Goal: Information Seeking & Learning: Learn about a topic

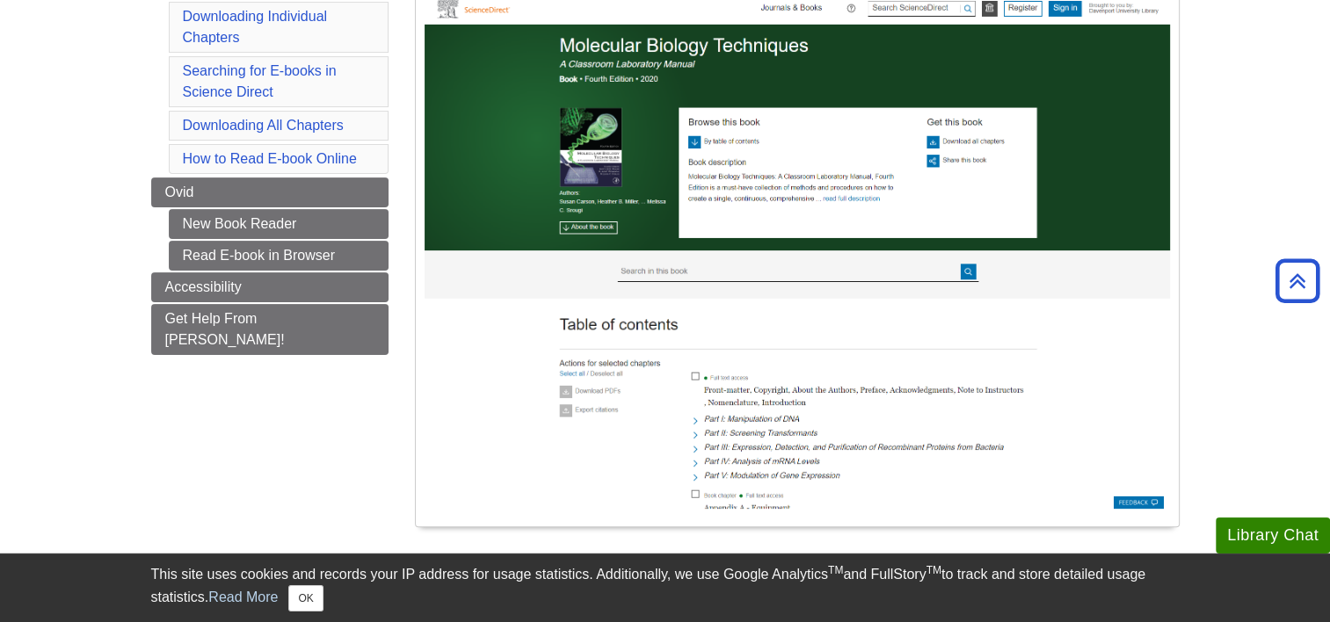
scroll to position [462, 0]
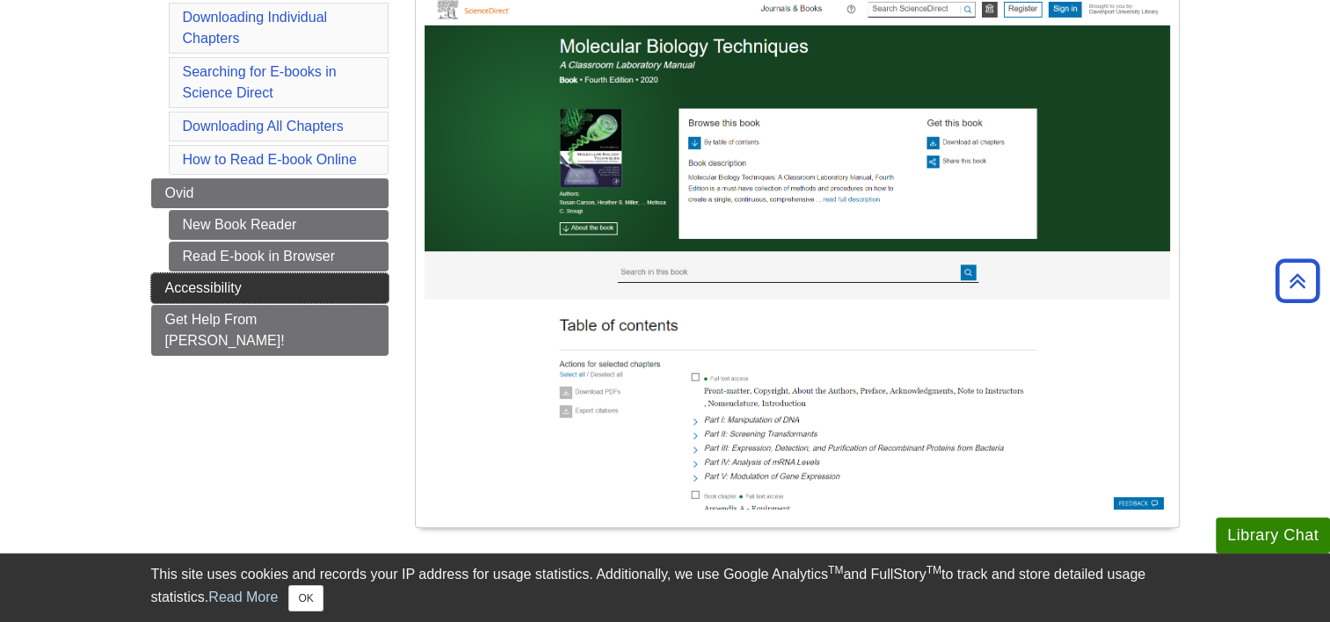
click at [251, 284] on link "Accessibility" at bounding box center [269, 288] width 237 height 30
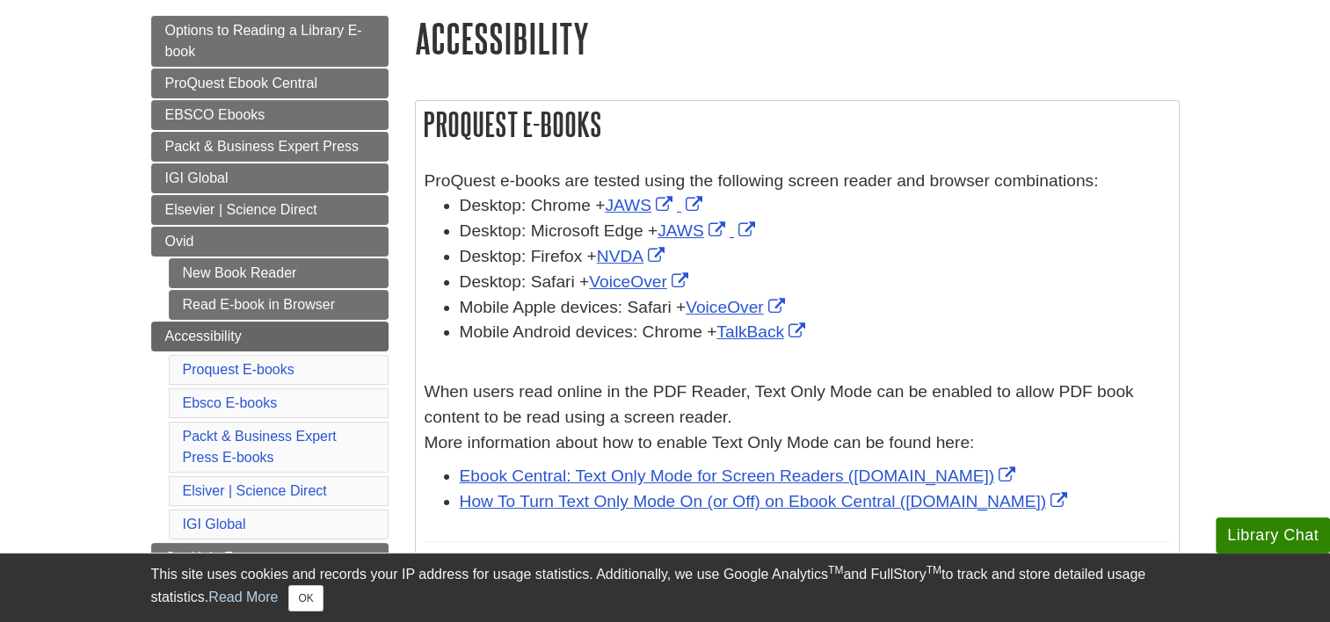
scroll to position [235, 0]
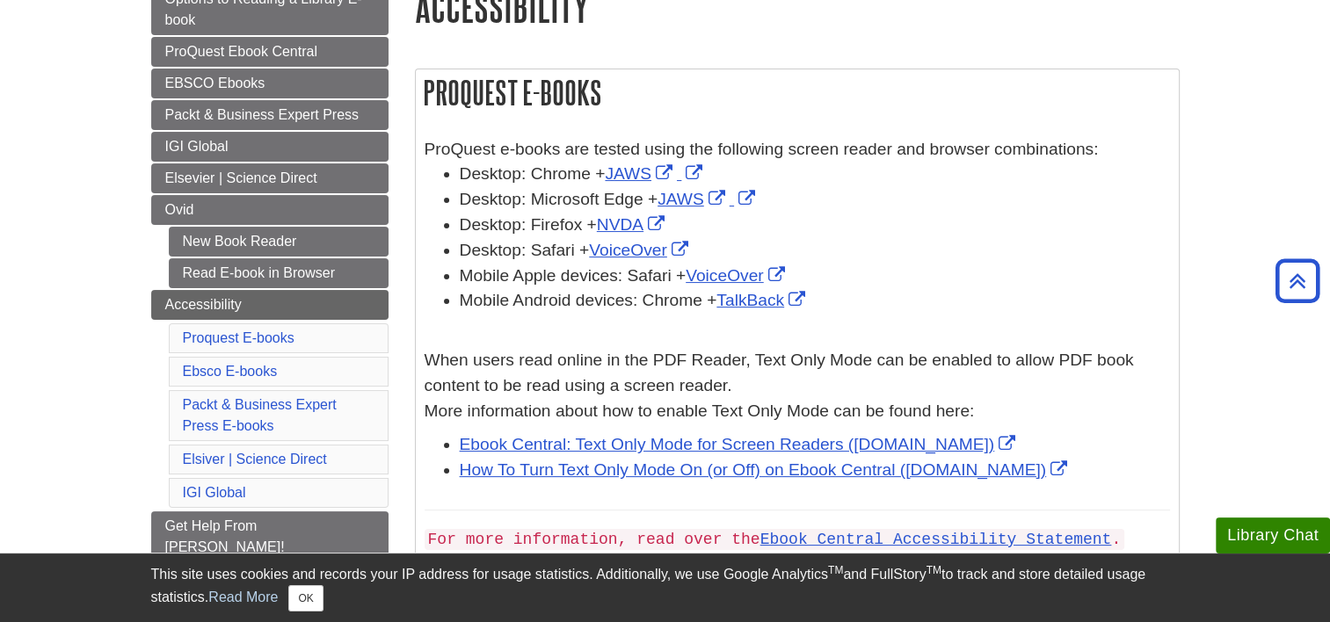
click at [691, 210] on li "Desktop: Microsoft Edge + JAWS" at bounding box center [815, 199] width 710 height 25
click at [691, 208] on link "JAWS" at bounding box center [694, 199] width 72 height 18
